Goal: Task Accomplishment & Management: Manage account settings

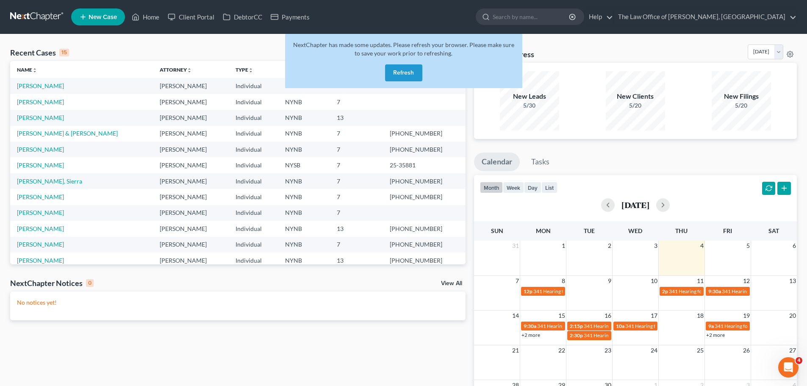
click at [402, 69] on button "Refresh" at bounding box center [403, 72] width 37 height 17
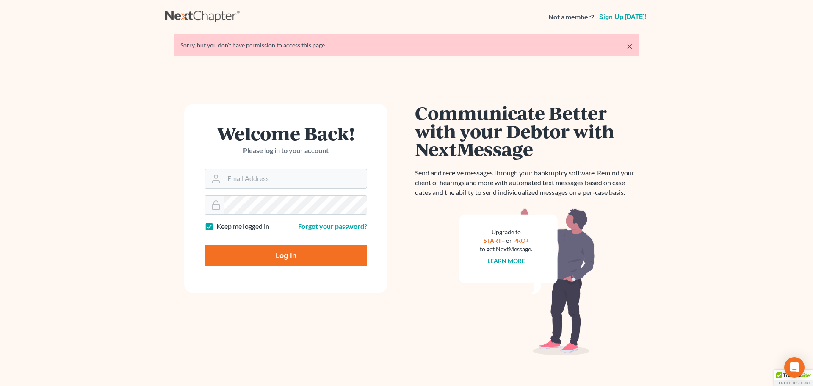
type input "[PERSON_NAME][EMAIL_ADDRESS][DOMAIN_NAME]"
click at [367, 210] on div at bounding box center [292, 257] width 174 height 138
click at [258, 253] on input "Log In" at bounding box center [286, 255] width 163 height 21
type input "Thinking..."
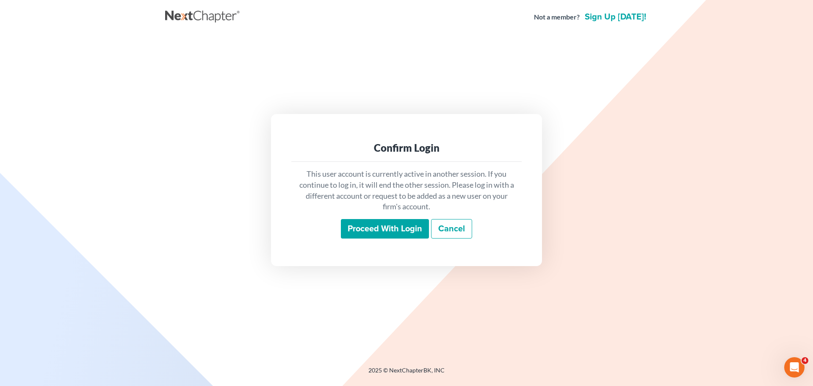
click at [361, 228] on input "Proceed with login" at bounding box center [385, 228] width 88 height 19
